Goal: Information Seeking & Learning: Check status

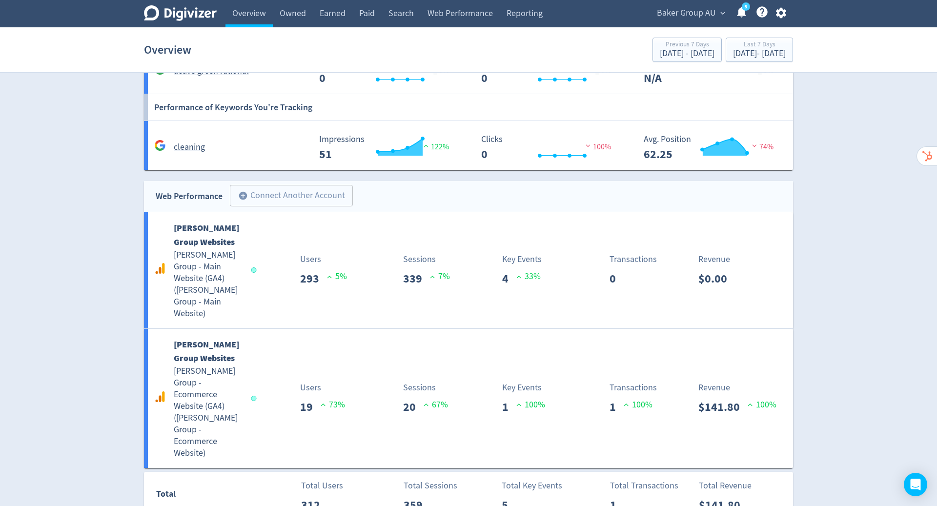
scroll to position [954, 0]
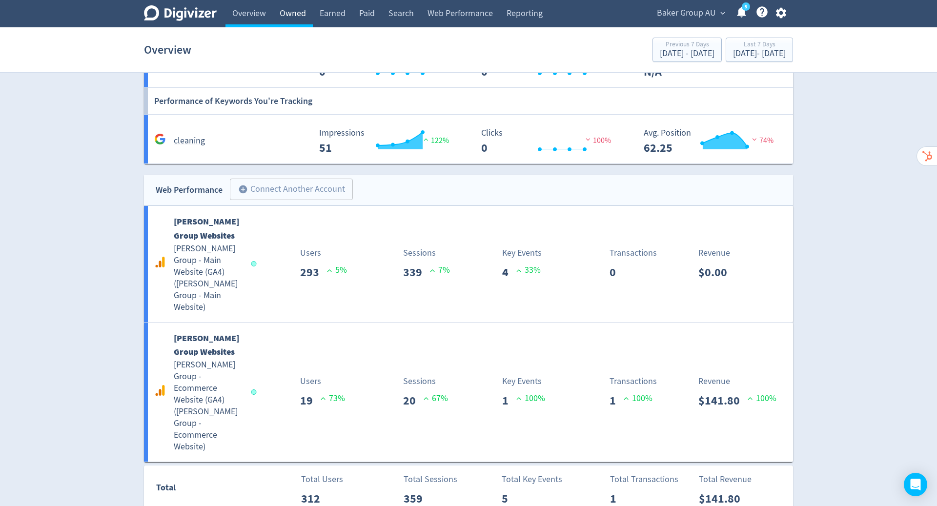
click at [295, 17] on link "Owned" at bounding box center [293, 13] width 40 height 27
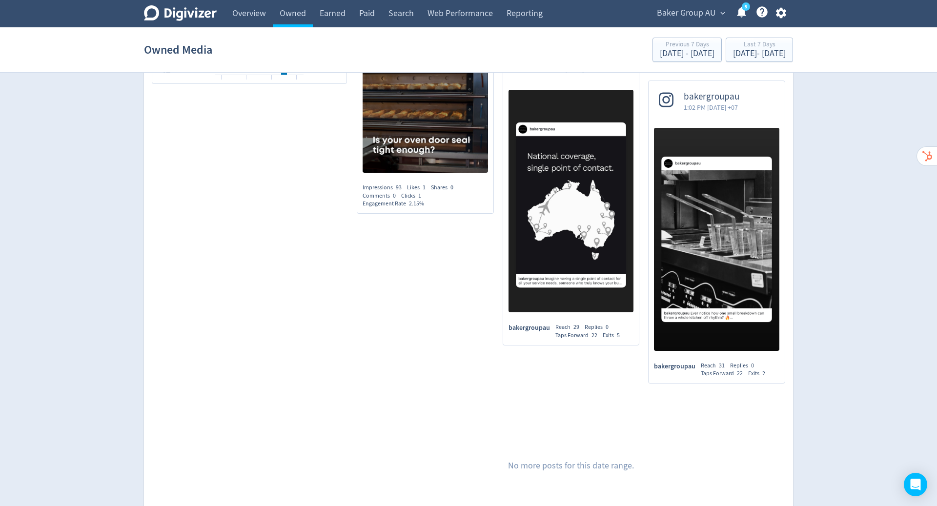
scroll to position [735, 0]
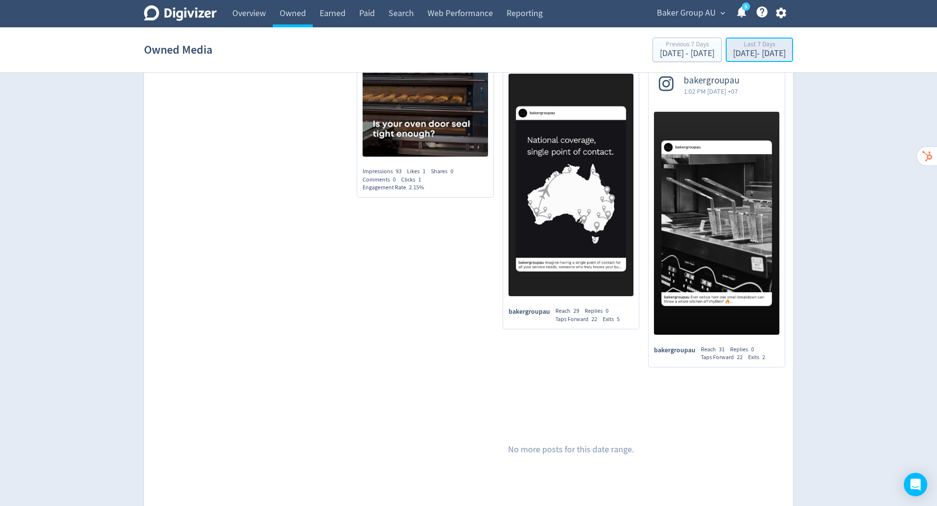
click at [733, 50] on div "[DATE] - [DATE]" at bounding box center [759, 53] width 53 height 9
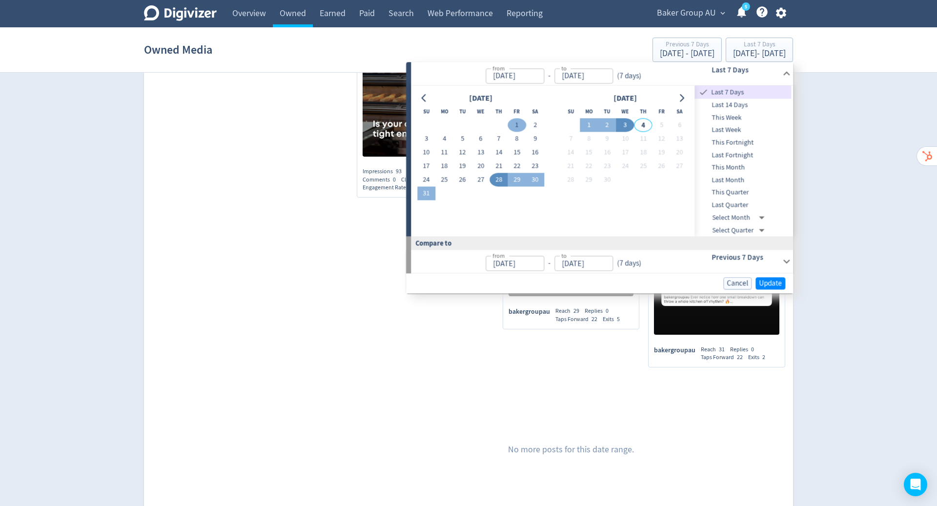
click at [517, 123] on button "1" at bounding box center [517, 126] width 18 height 14
type input "[DATE]"
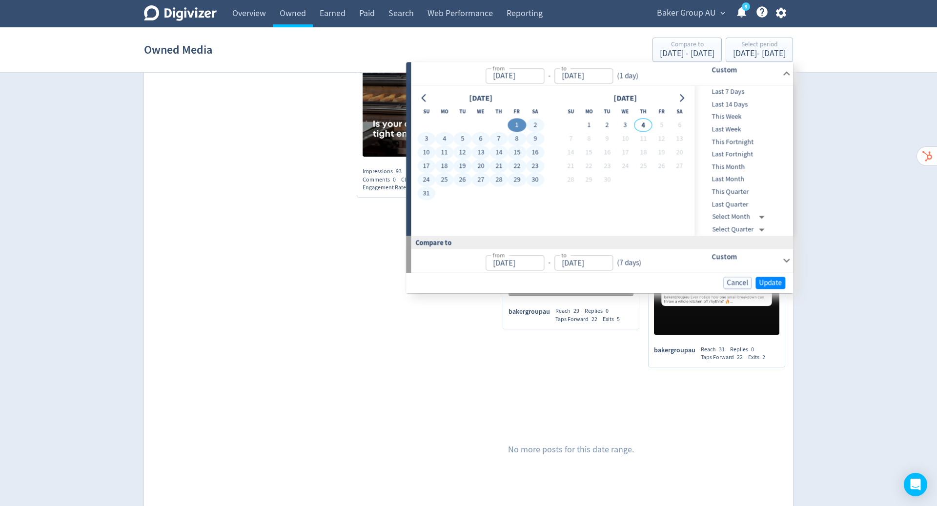
click at [429, 192] on button "31" at bounding box center [426, 194] width 18 height 14
type input "[DATE]"
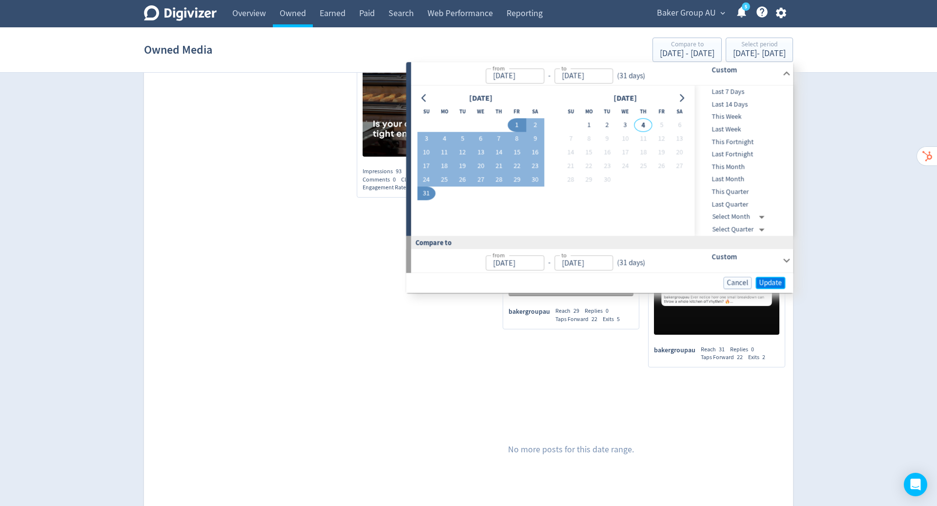
click at [769, 283] on span "Update" at bounding box center [770, 282] width 23 height 7
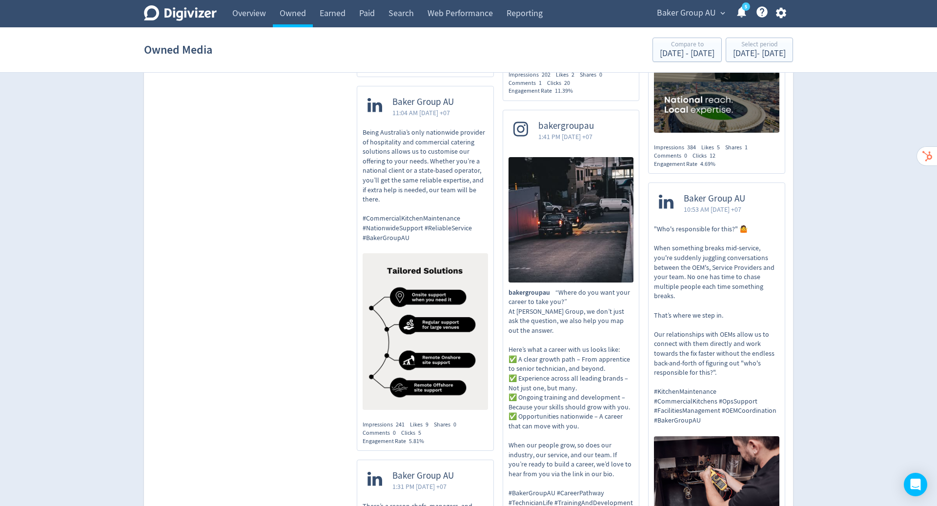
scroll to position [1205, 0]
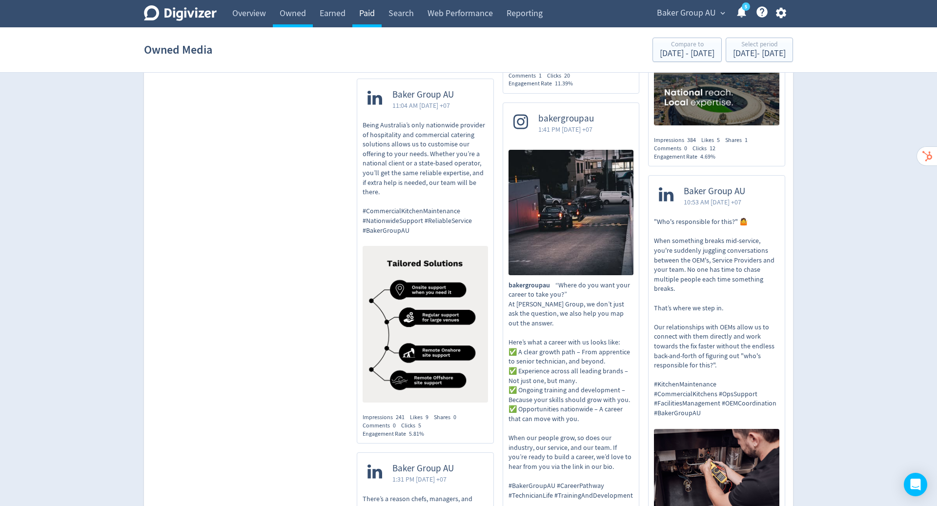
click at [365, 14] on link "Paid" at bounding box center [366, 13] width 29 height 27
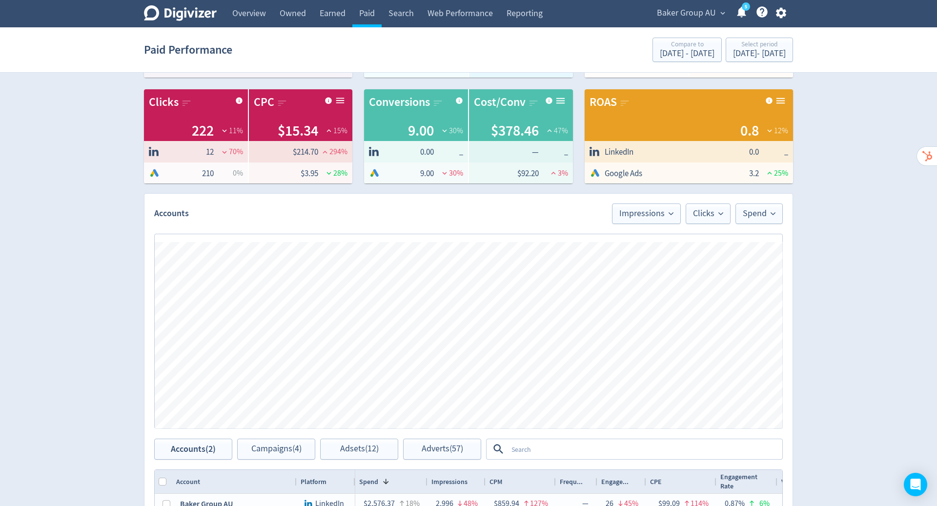
scroll to position [161, 0]
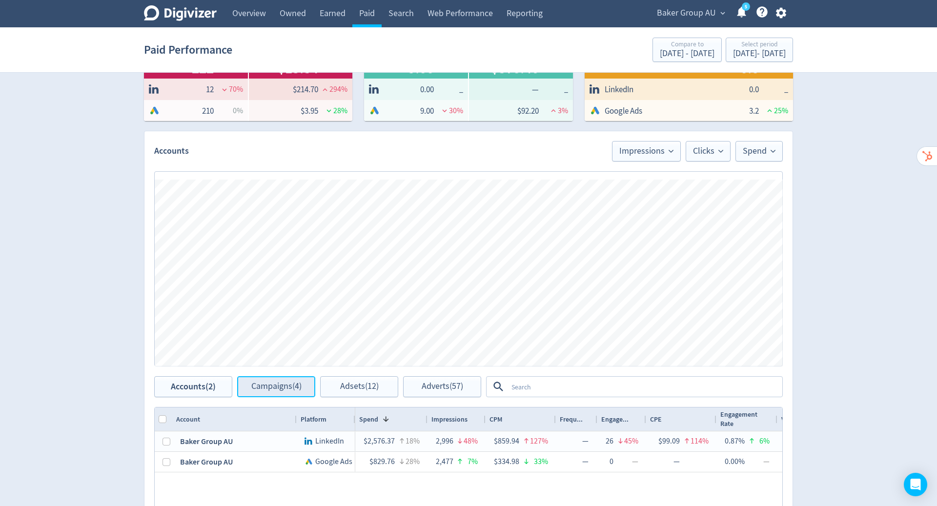
click at [283, 383] on span "Campaigns (4)" at bounding box center [276, 386] width 50 height 9
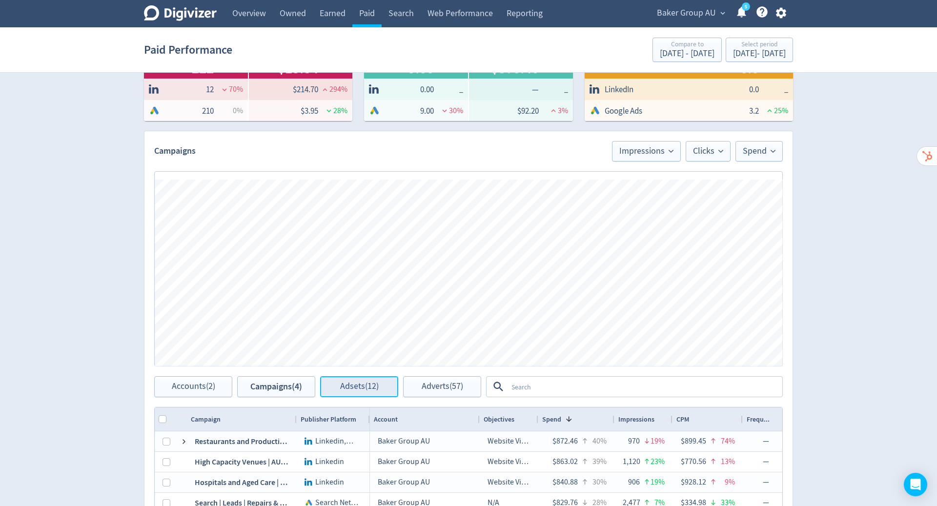
click at [362, 388] on span "Adsets (12)" at bounding box center [359, 386] width 39 height 9
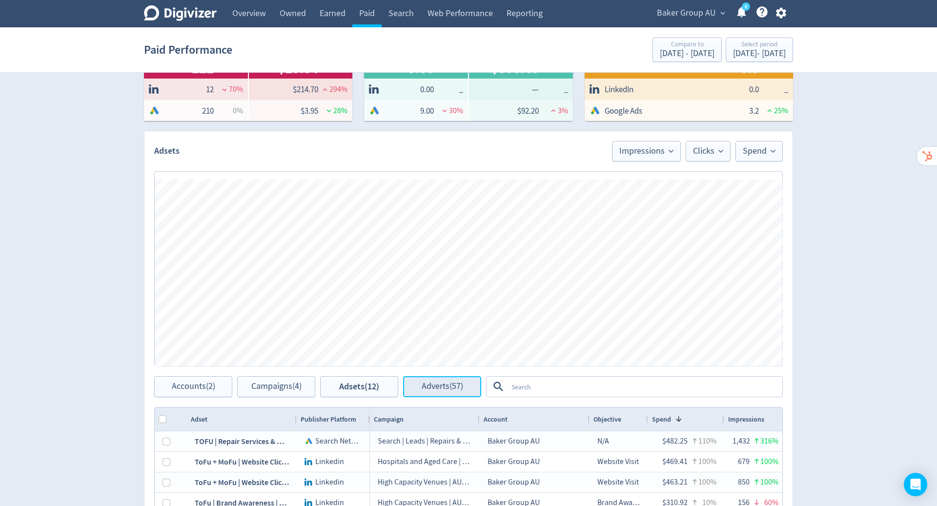
click at [456, 384] on span "Adverts (57)" at bounding box center [442, 386] width 41 height 9
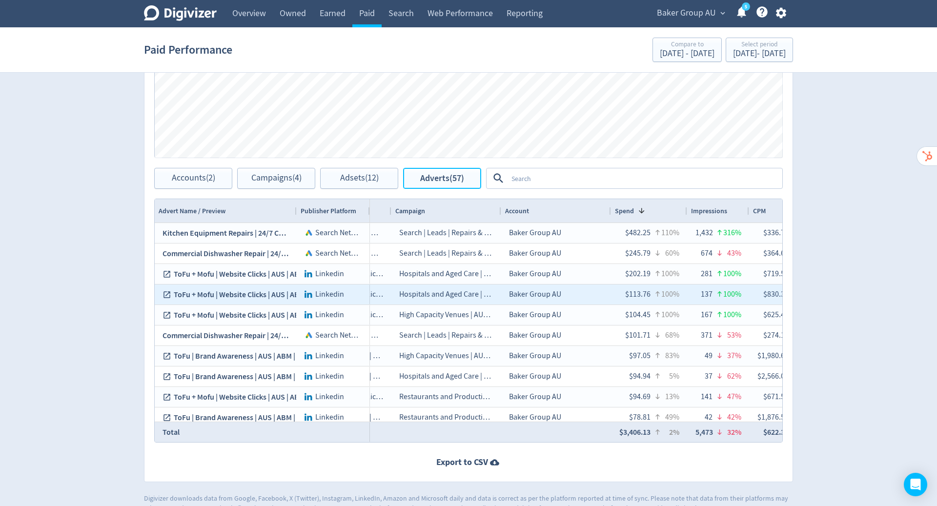
scroll to position [0, 112]
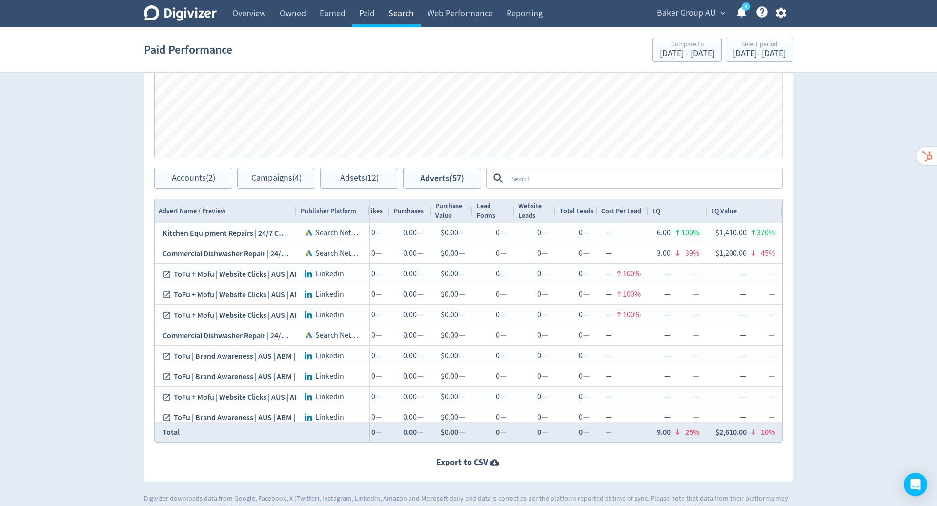
click at [401, 17] on link "Search" at bounding box center [401, 13] width 39 height 27
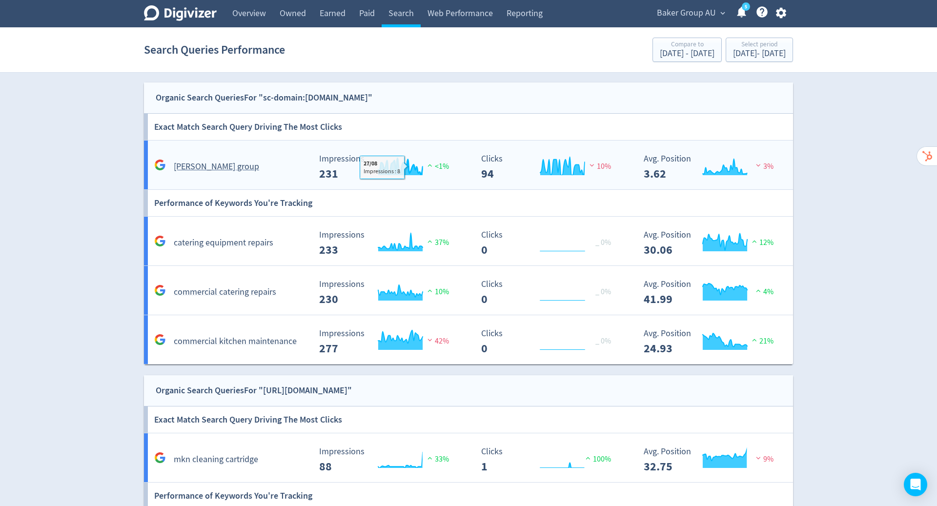
click at [435, 158] on rect "\a Impressions\a 231\a" at bounding box center [387, 167] width 146 height 26
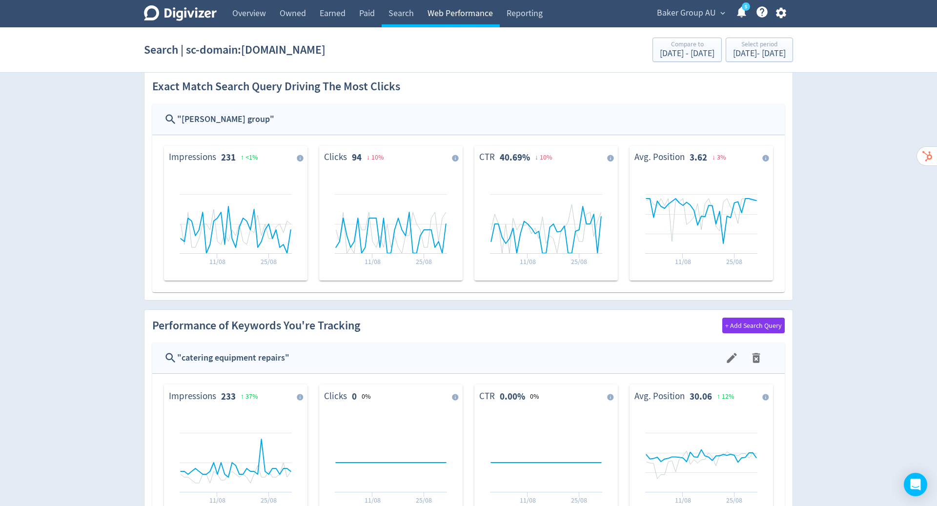
click at [468, 19] on link "Web Performance" at bounding box center [460, 13] width 79 height 27
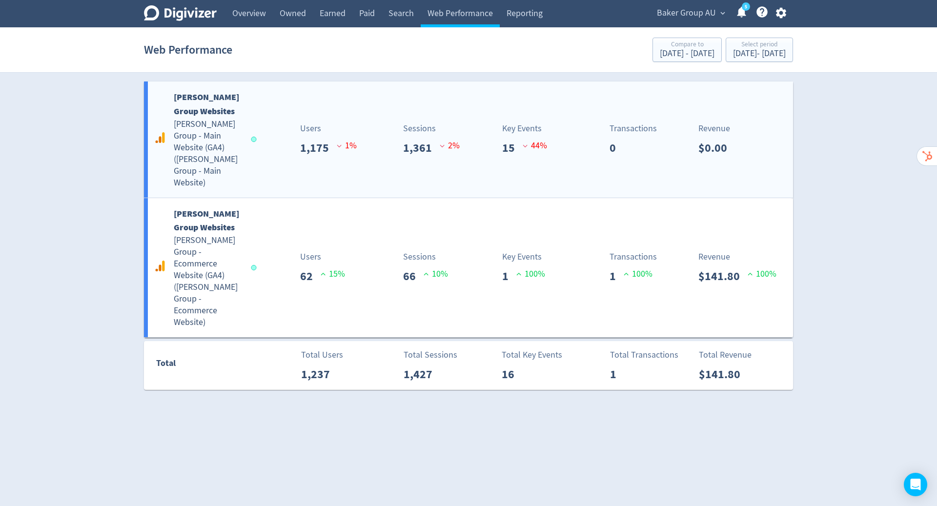
click at [224, 148] on h5 "[PERSON_NAME] Group - Main Website (GA4) ( [PERSON_NAME] Group - Main Website )" at bounding box center [208, 154] width 68 height 70
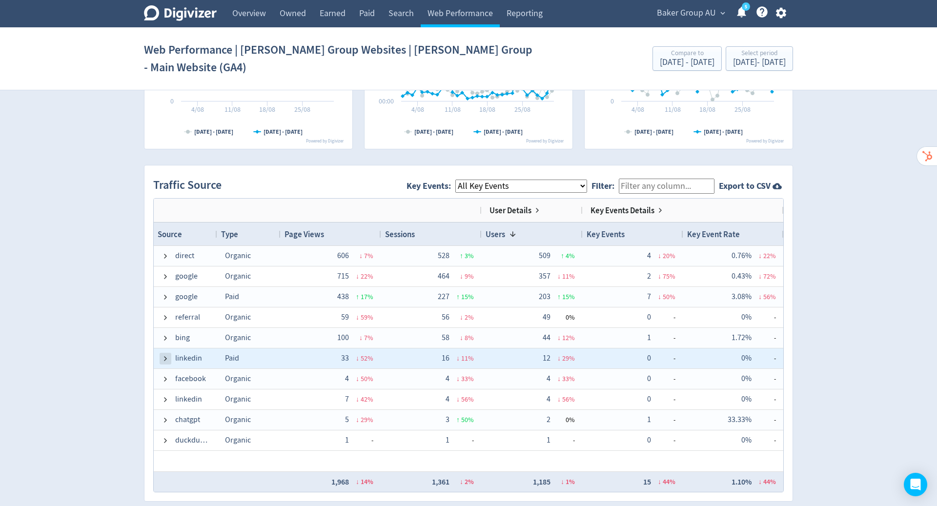
click at [164, 355] on span at bounding box center [166, 359] width 8 height 8
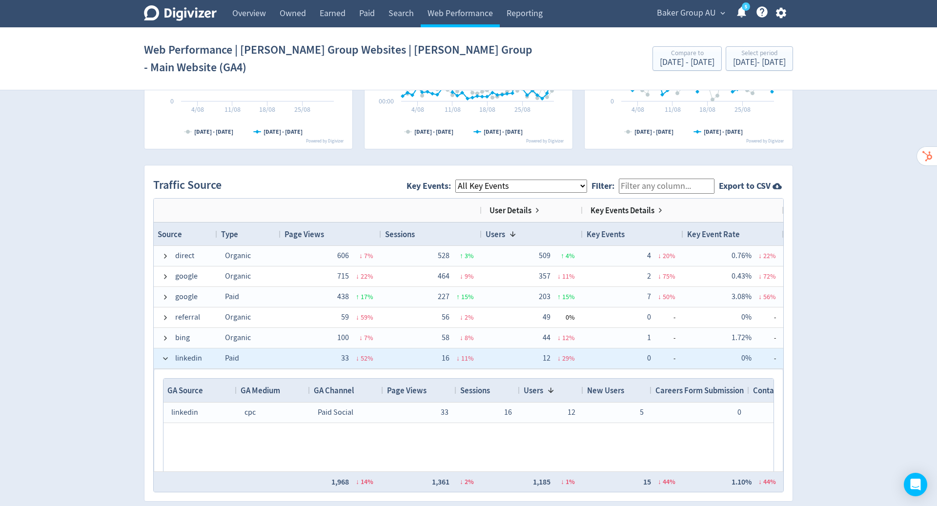
click at [160, 348] on div "linkedin" at bounding box center [185, 358] width 63 height 20
click at [163, 355] on span at bounding box center [166, 359] width 8 height 8
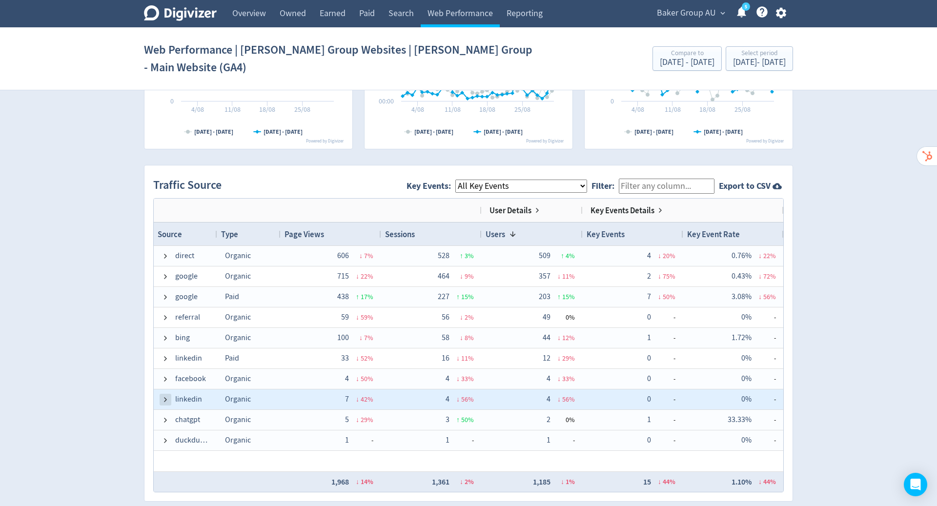
click at [163, 396] on span at bounding box center [166, 400] width 8 height 8
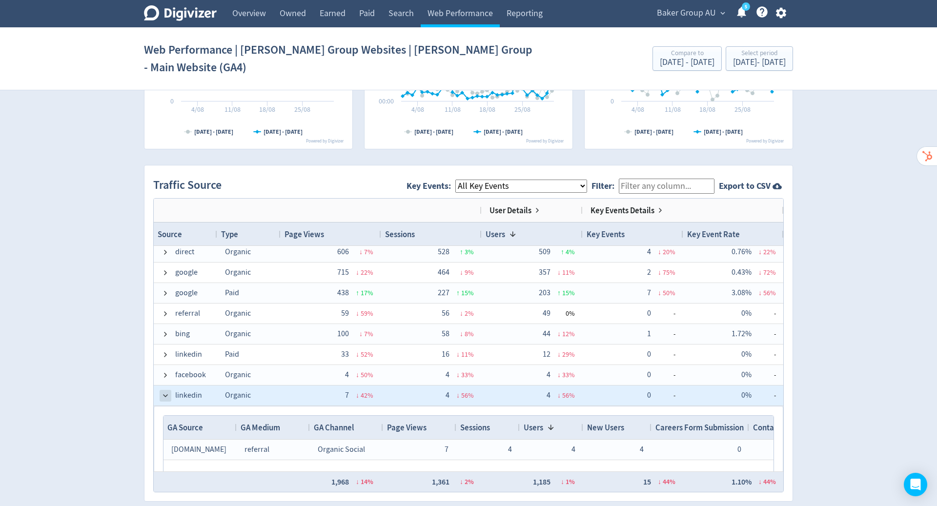
click at [166, 392] on span at bounding box center [166, 396] width 8 height 8
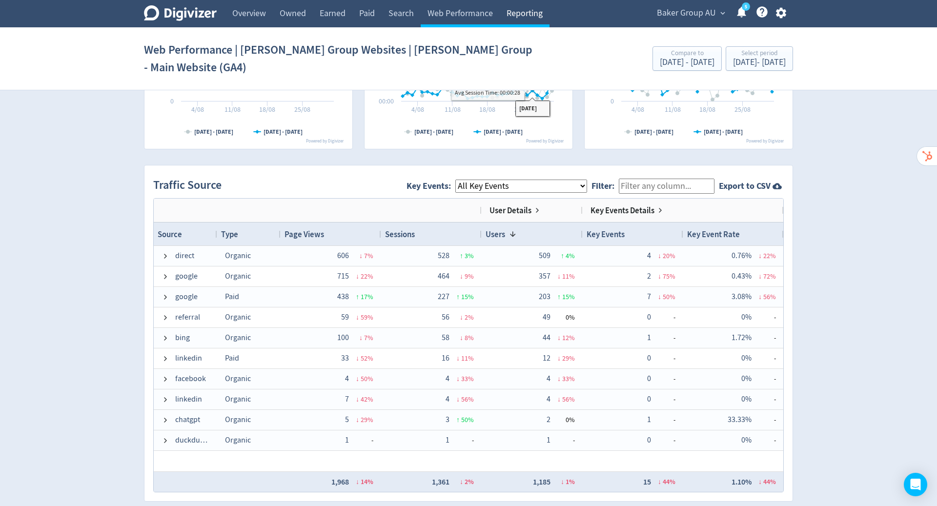
click at [524, 4] on link "Reporting" at bounding box center [525, 13] width 50 height 27
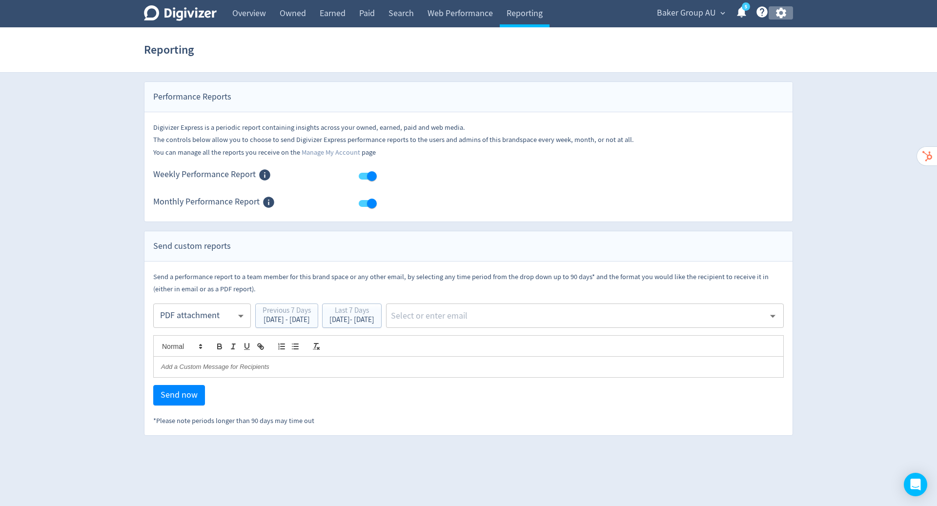
click at [781, 13] on icon "button" at bounding box center [780, 12] width 13 height 13
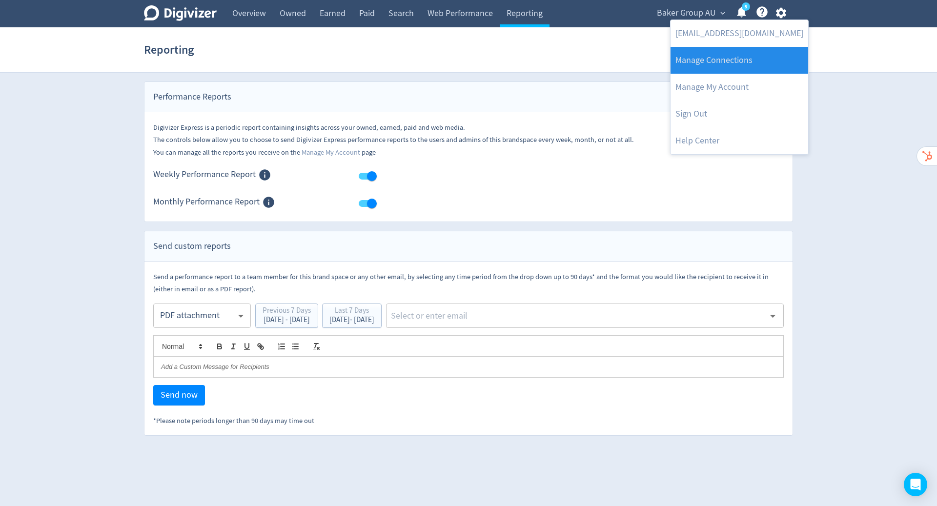
click at [749, 59] on link "Manage Connections" at bounding box center [739, 60] width 138 height 27
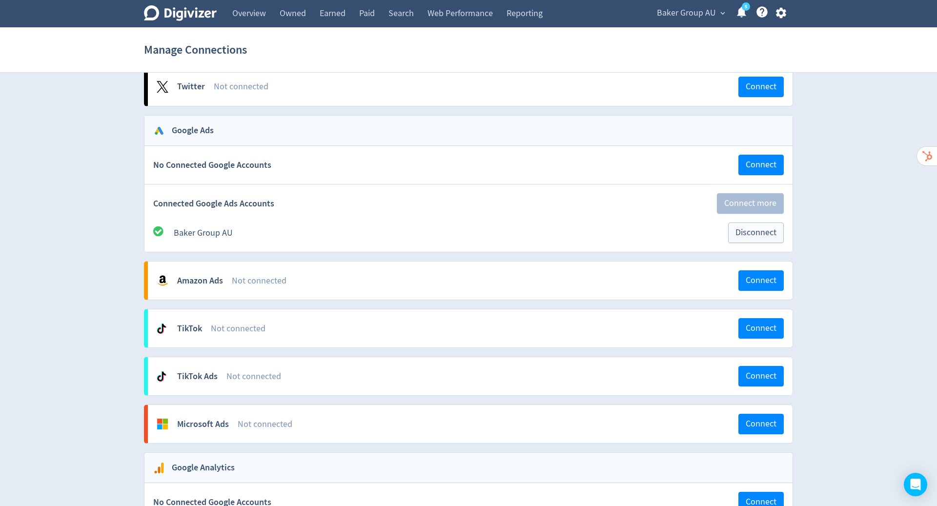
scroll to position [685, 0]
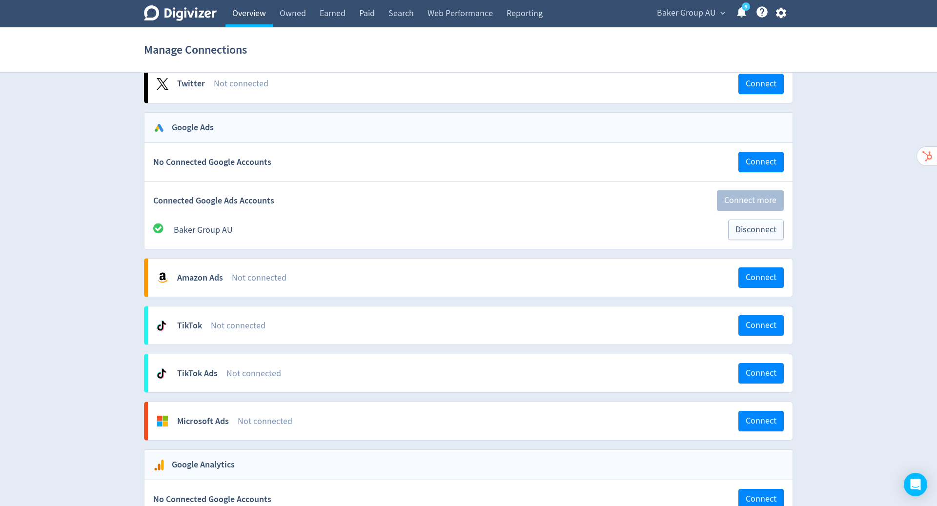
click at [255, 16] on link "Overview" at bounding box center [248, 13] width 47 height 27
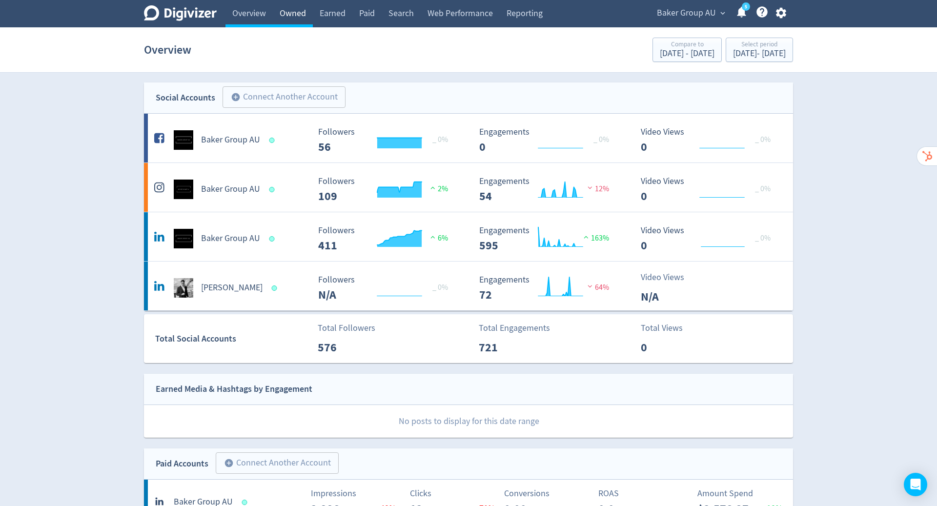
click at [294, 18] on link "Owned" at bounding box center [293, 13] width 40 height 27
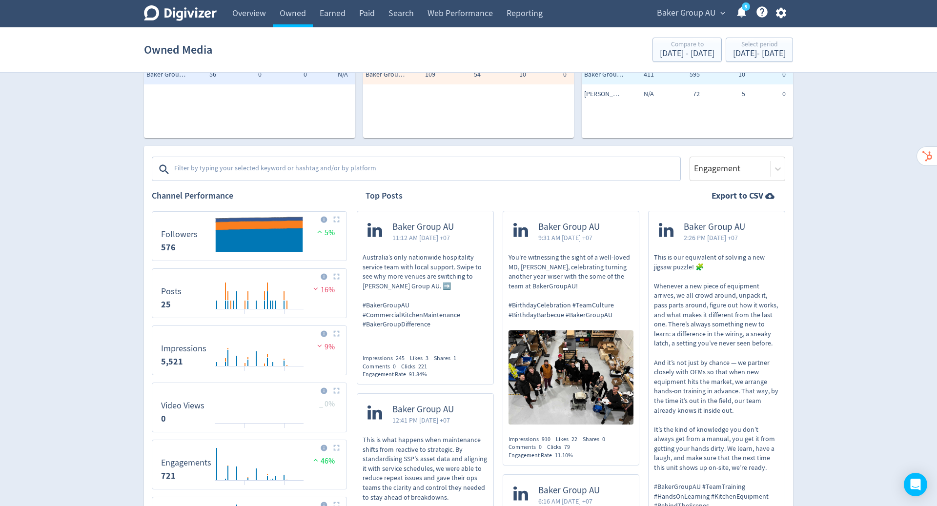
scroll to position [86, 0]
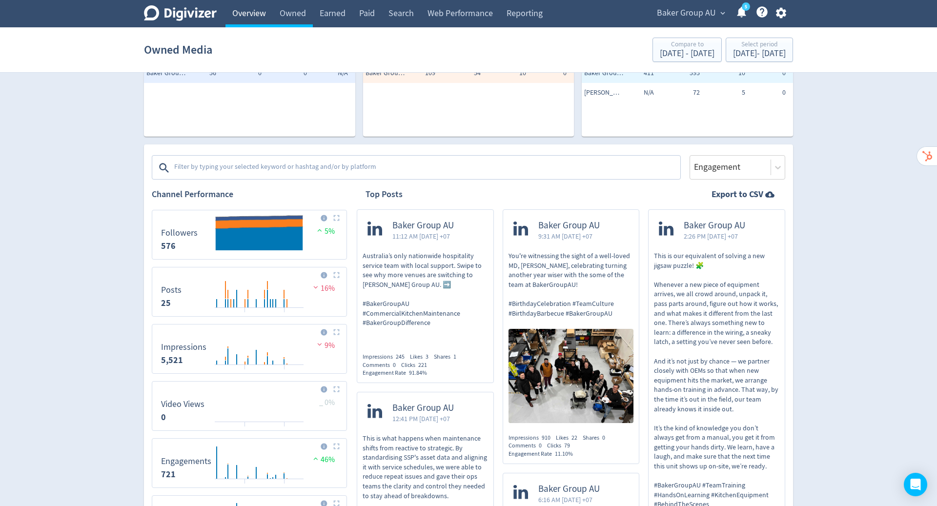
click at [247, 15] on link "Overview" at bounding box center [248, 13] width 47 height 27
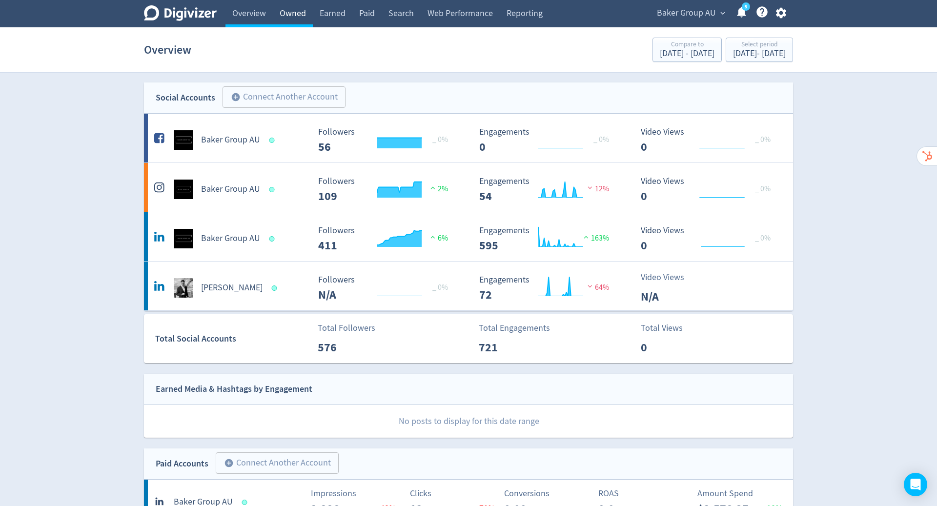
click at [301, 17] on link "Owned" at bounding box center [293, 13] width 40 height 27
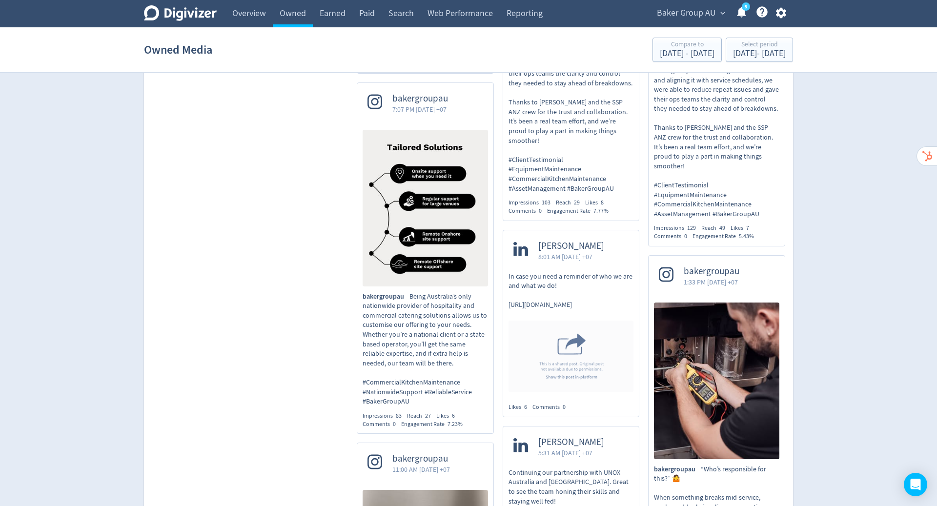
scroll to position [1930, 0]
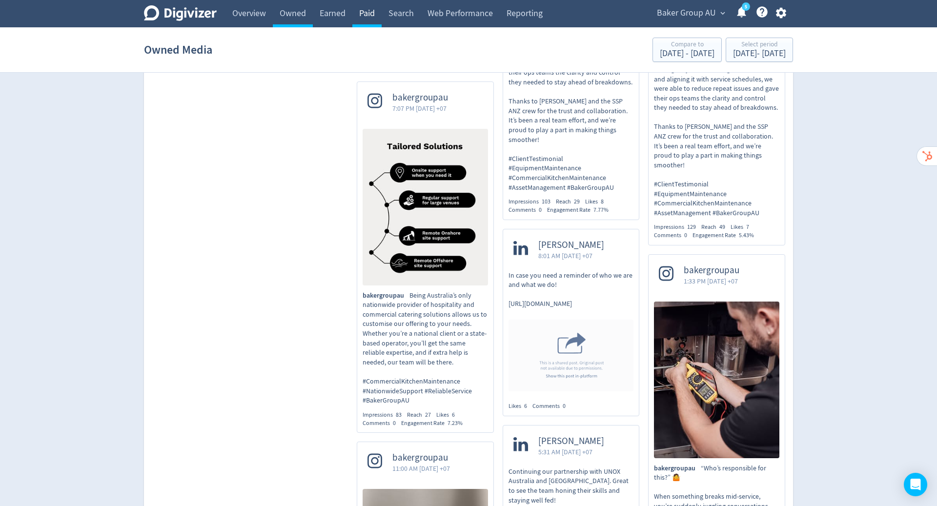
click at [372, 15] on link "Paid" at bounding box center [366, 13] width 29 height 27
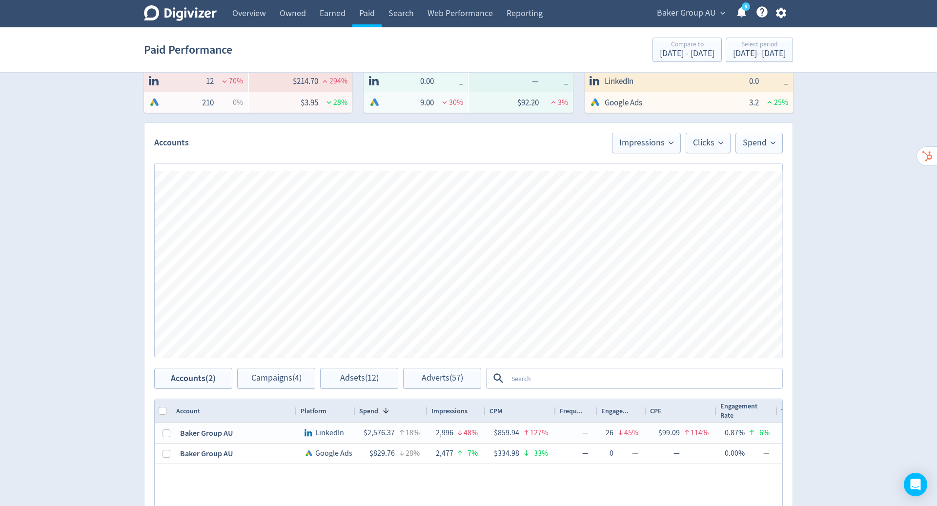
scroll to position [170, 0]
click at [252, 14] on link "Overview" at bounding box center [248, 13] width 47 height 27
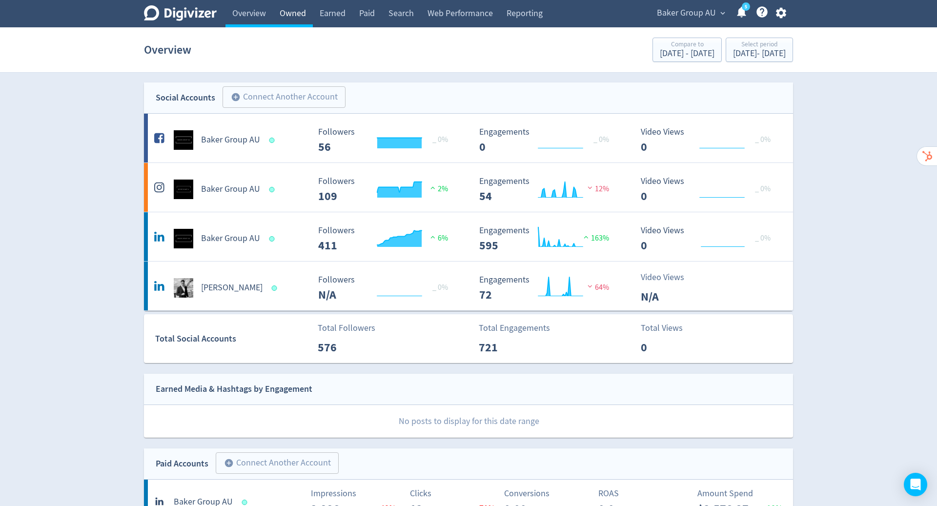
click at [295, 18] on link "Owned" at bounding box center [293, 13] width 40 height 27
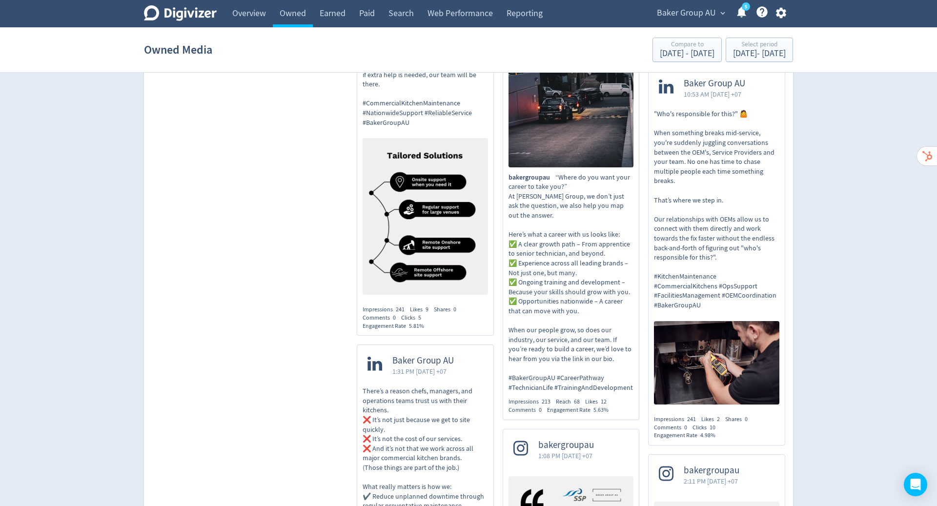
scroll to position [1320, 0]
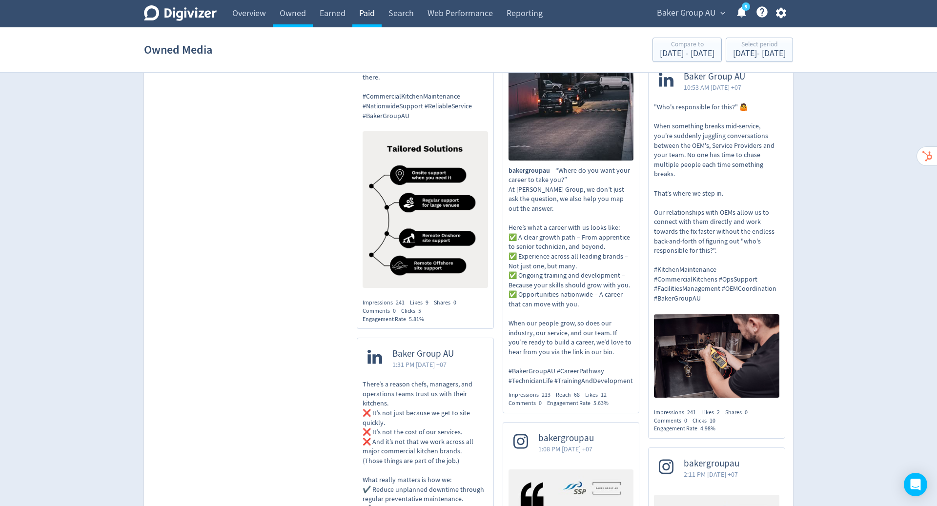
click at [371, 14] on link "Paid" at bounding box center [366, 13] width 29 height 27
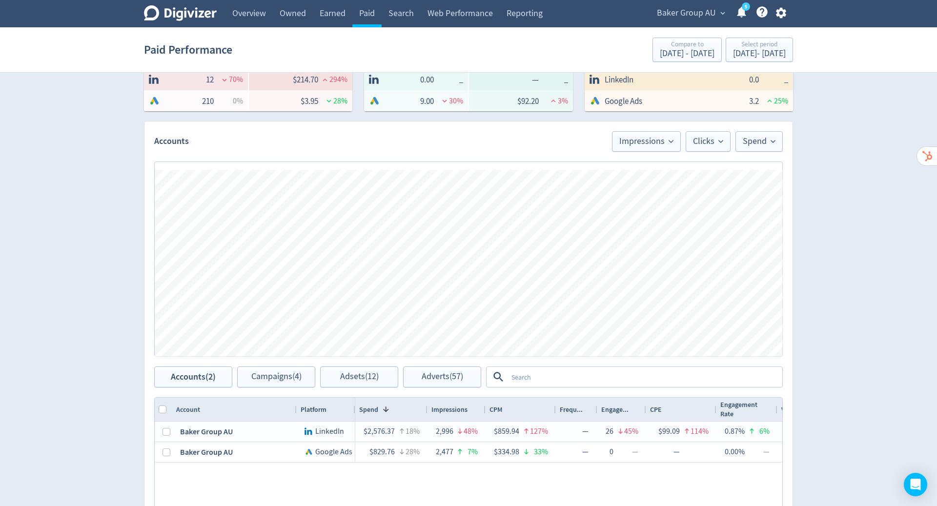
scroll to position [188, 0]
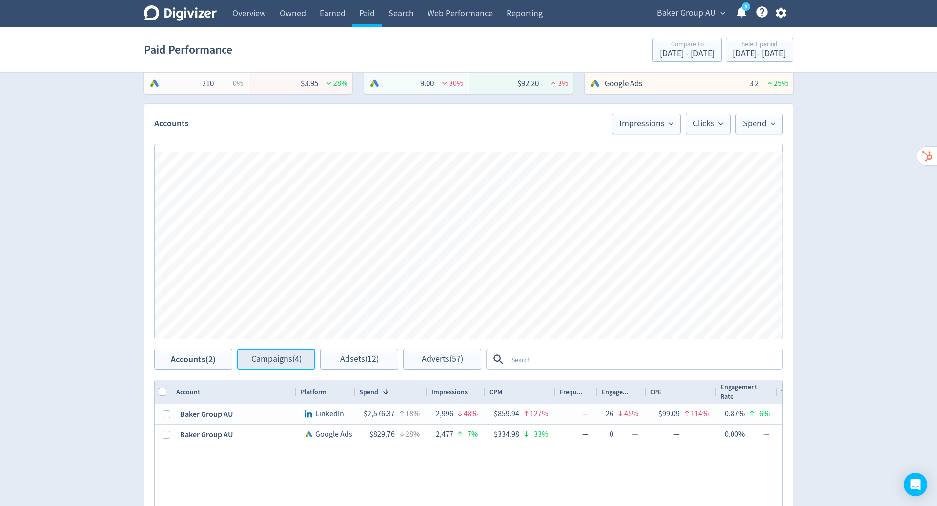
click at [281, 362] on span "Campaigns (4)" at bounding box center [276, 359] width 50 height 9
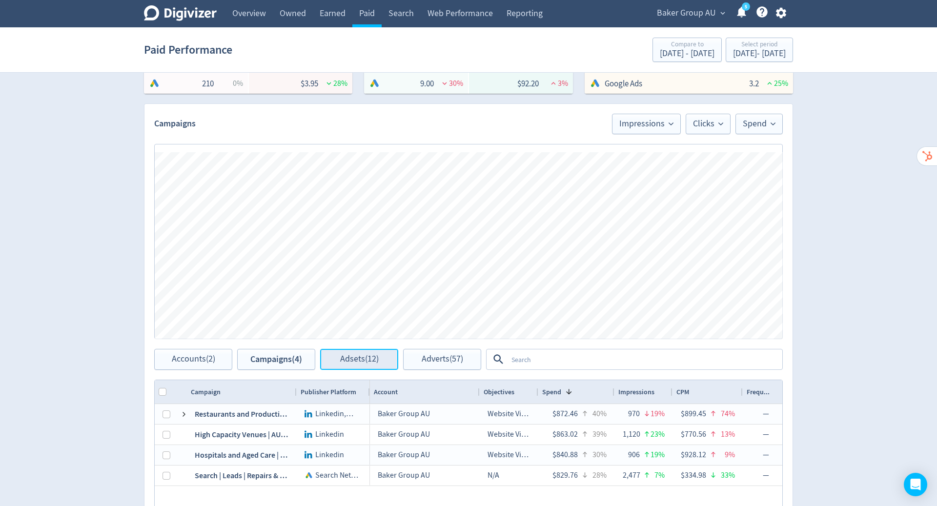
click at [366, 363] on span "Adsets (12)" at bounding box center [359, 359] width 39 height 9
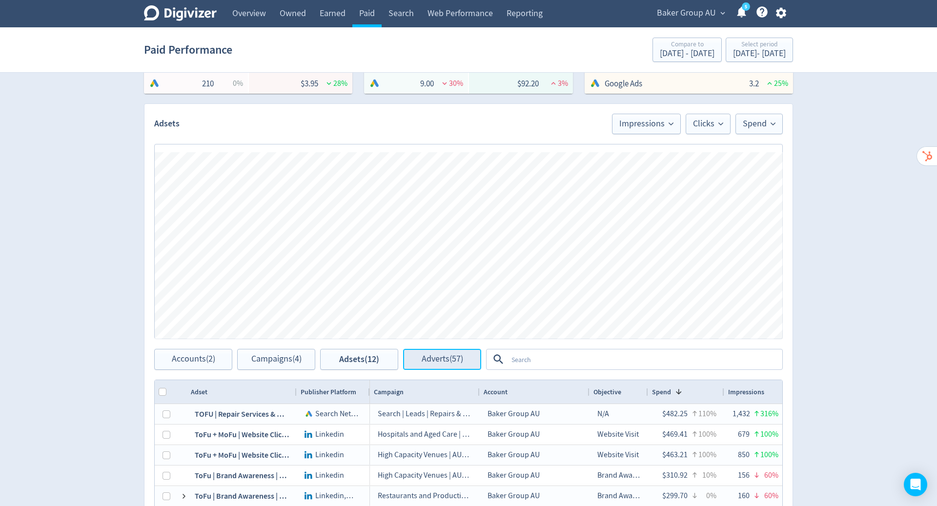
click at [435, 361] on span "Adverts (57)" at bounding box center [442, 359] width 41 height 9
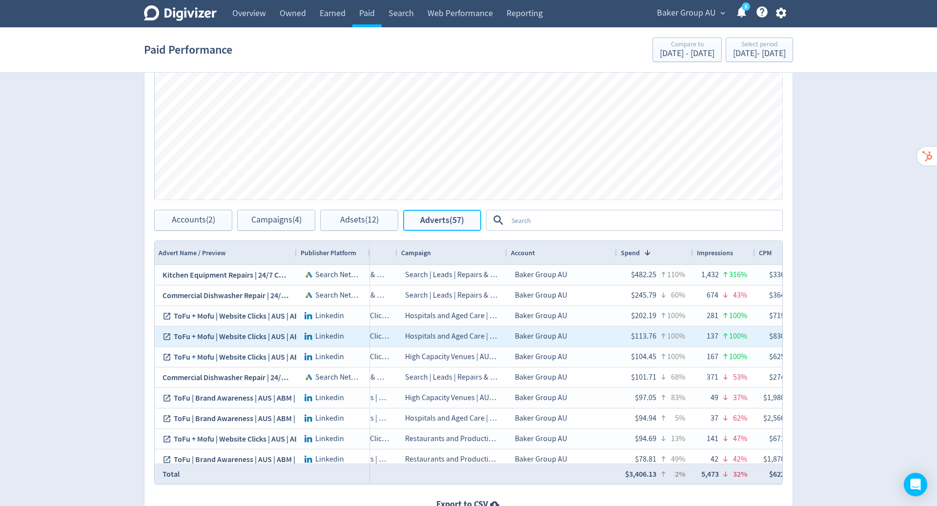
scroll to position [0, 98]
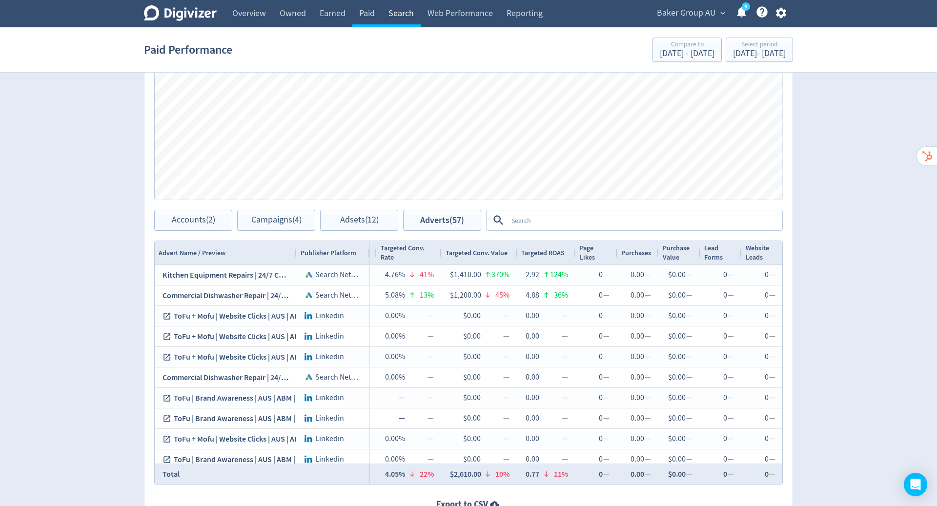
click at [404, 14] on link "Search" at bounding box center [401, 13] width 39 height 27
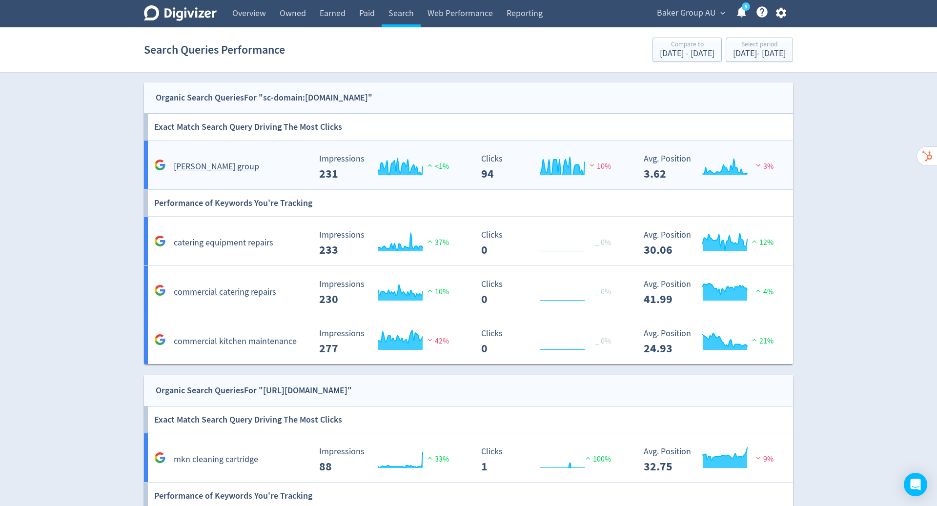
click at [270, 163] on div "[PERSON_NAME] group" at bounding box center [231, 166] width 159 height 15
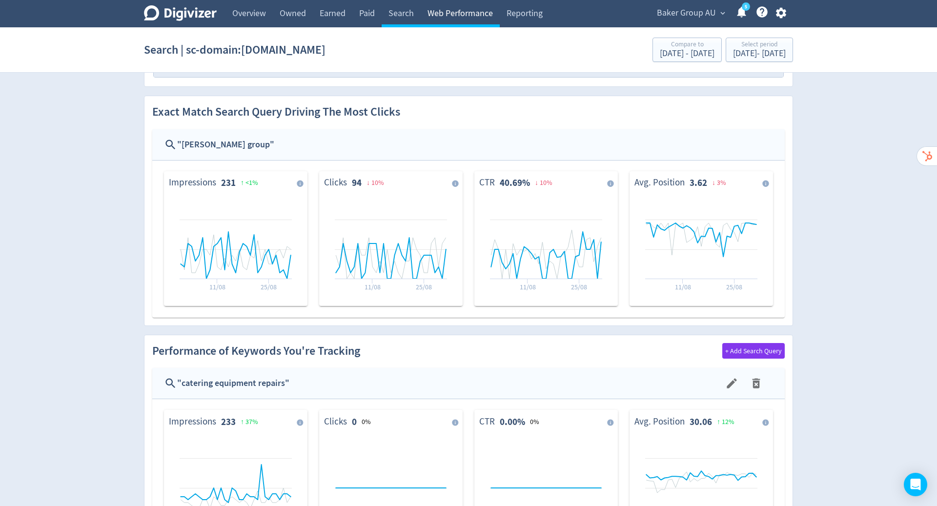
click at [447, 16] on link "Web Performance" at bounding box center [460, 13] width 79 height 27
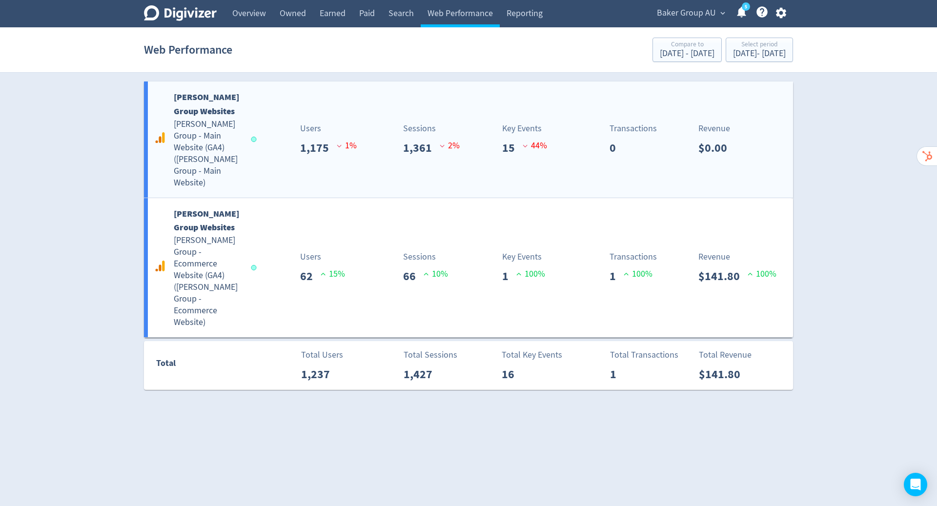
click at [246, 109] on div "[PERSON_NAME] Group Websites [PERSON_NAME] Group - Main Website (GA4) ( [PERSON…" at bounding box center [203, 139] width 103 height 99
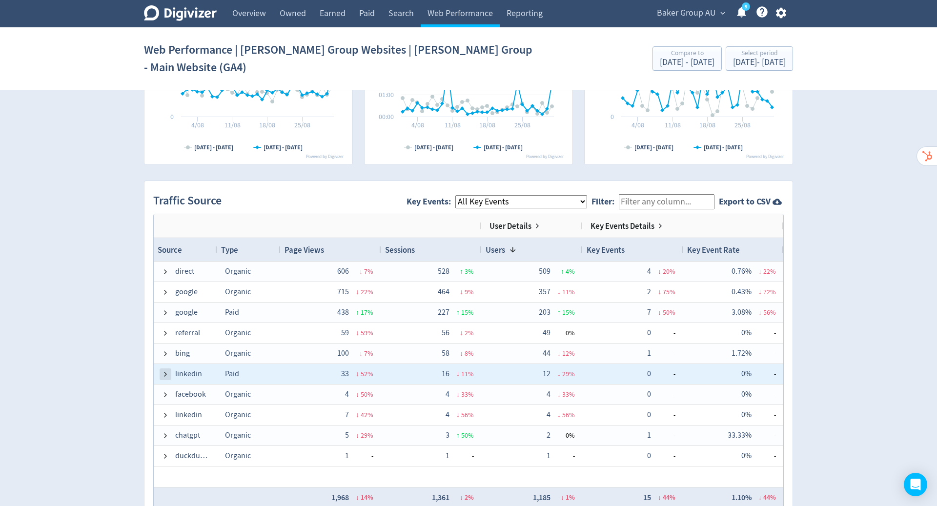
click at [162, 370] on span at bounding box center [166, 374] width 8 height 8
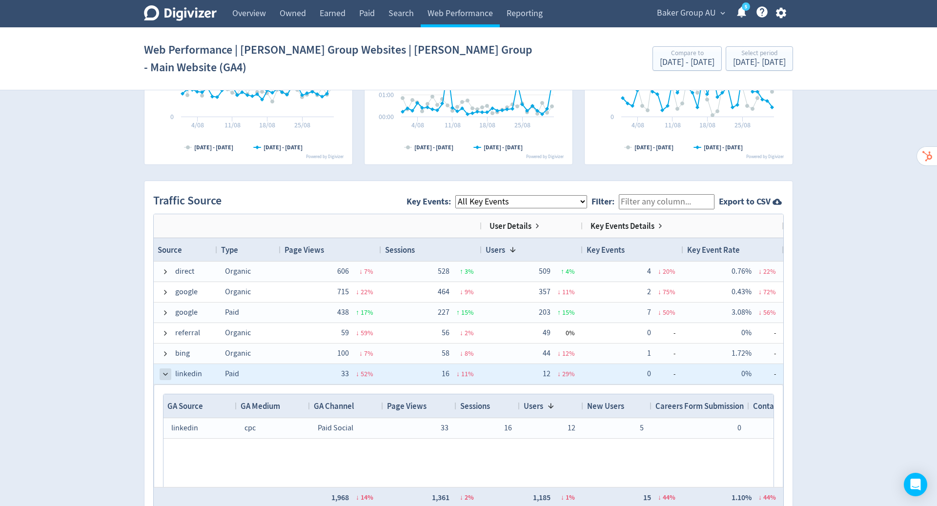
click at [164, 370] on span at bounding box center [166, 374] width 8 height 8
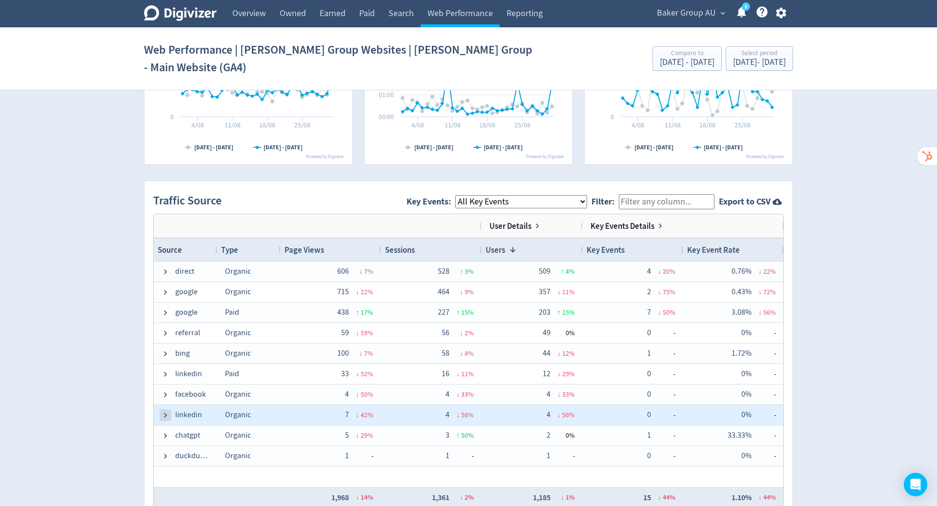
click at [162, 411] on span at bounding box center [166, 415] width 8 height 8
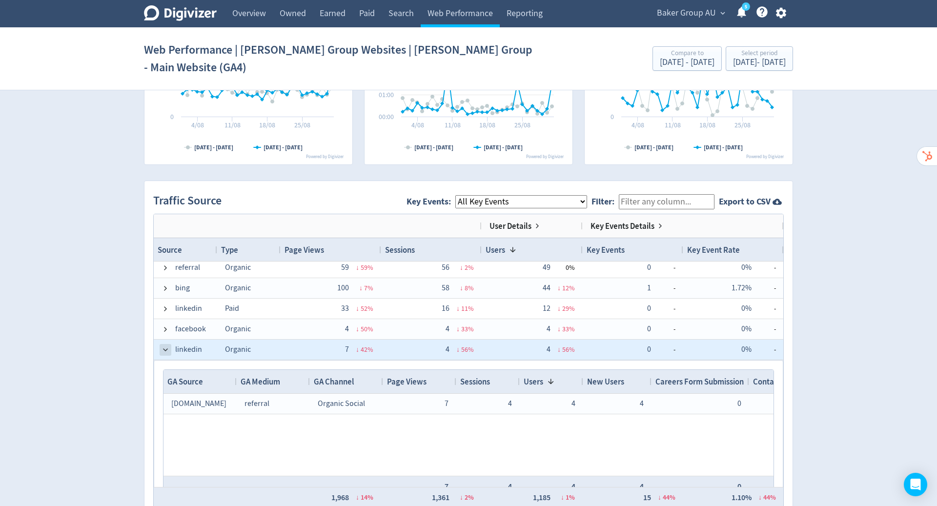
click at [167, 346] on span at bounding box center [166, 350] width 8 height 8
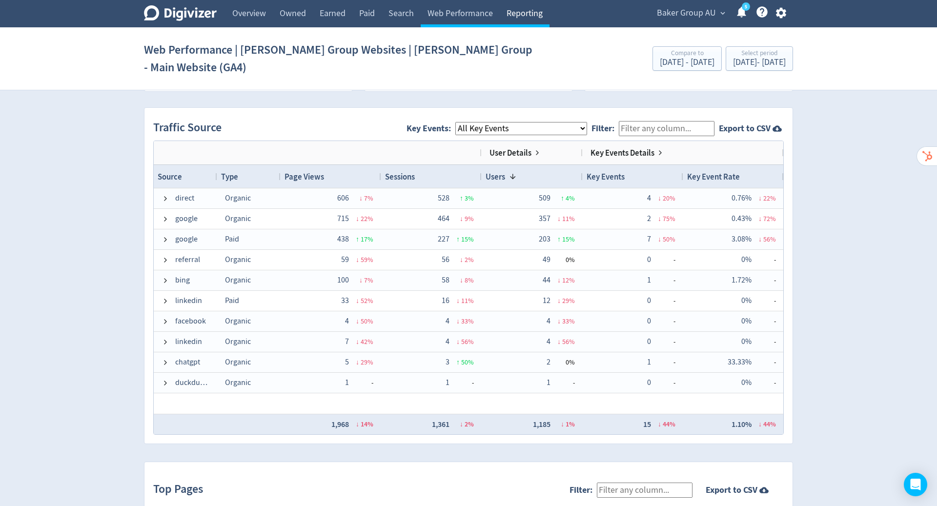
click at [523, 18] on link "Reporting" at bounding box center [525, 13] width 50 height 27
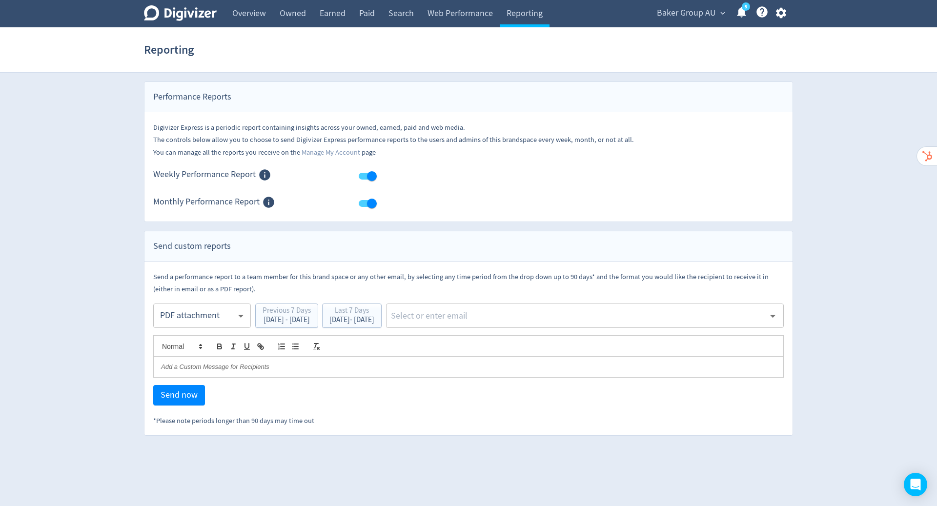
click at [785, 15] on icon "button" at bounding box center [780, 13] width 10 height 11
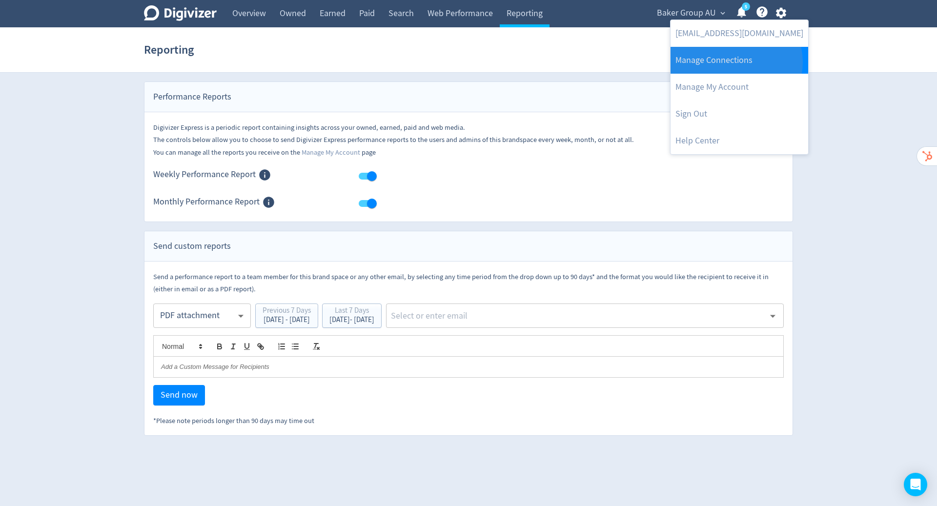
click at [735, 62] on link "Manage Connections" at bounding box center [739, 60] width 138 height 27
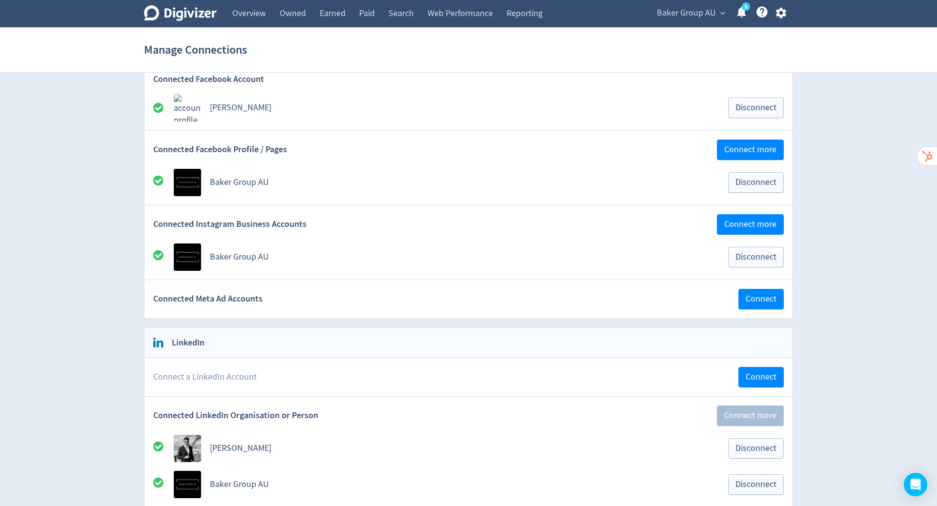
scroll to position [117, 0]
